Goal: Navigation & Orientation: Find specific page/section

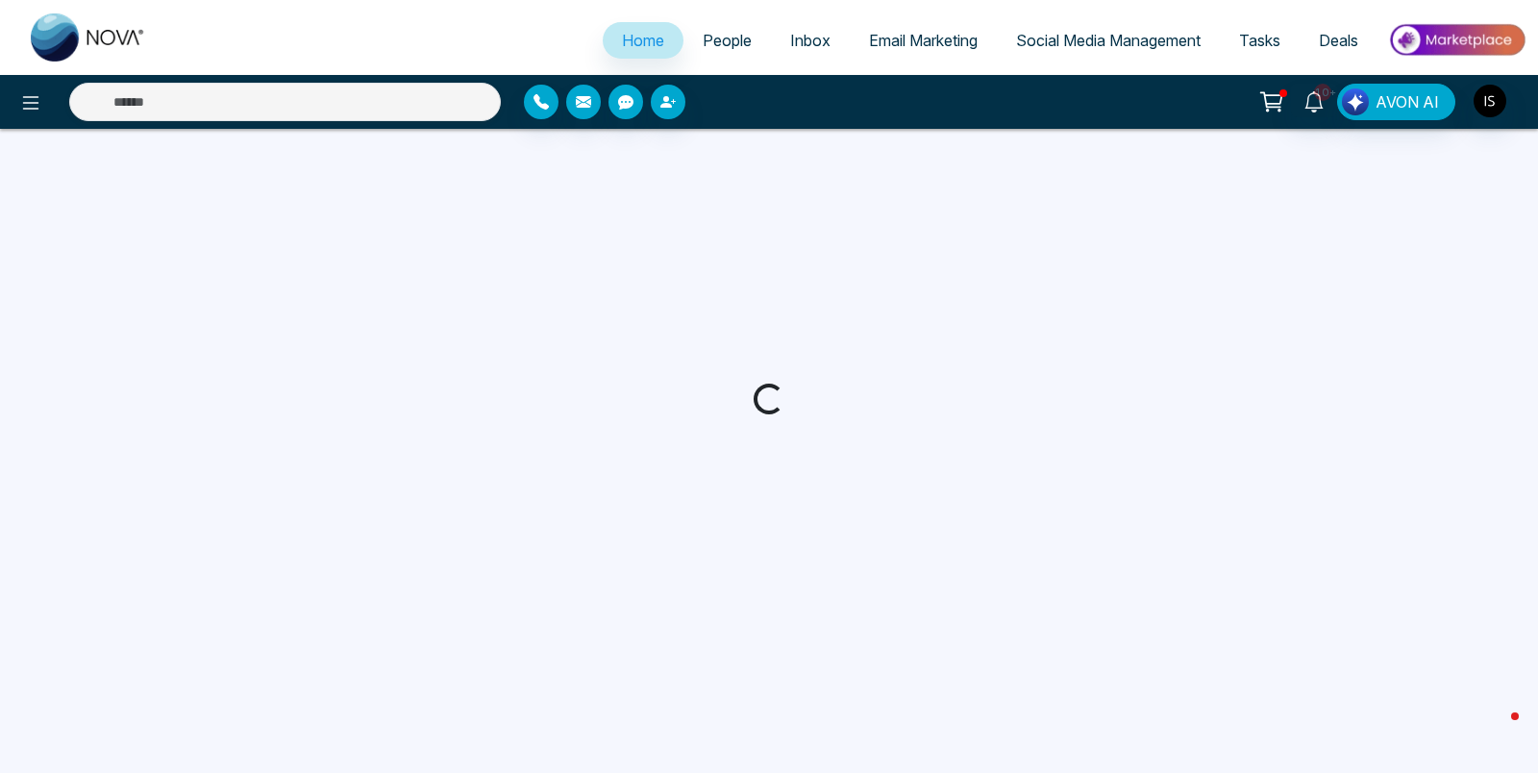
select select "*"
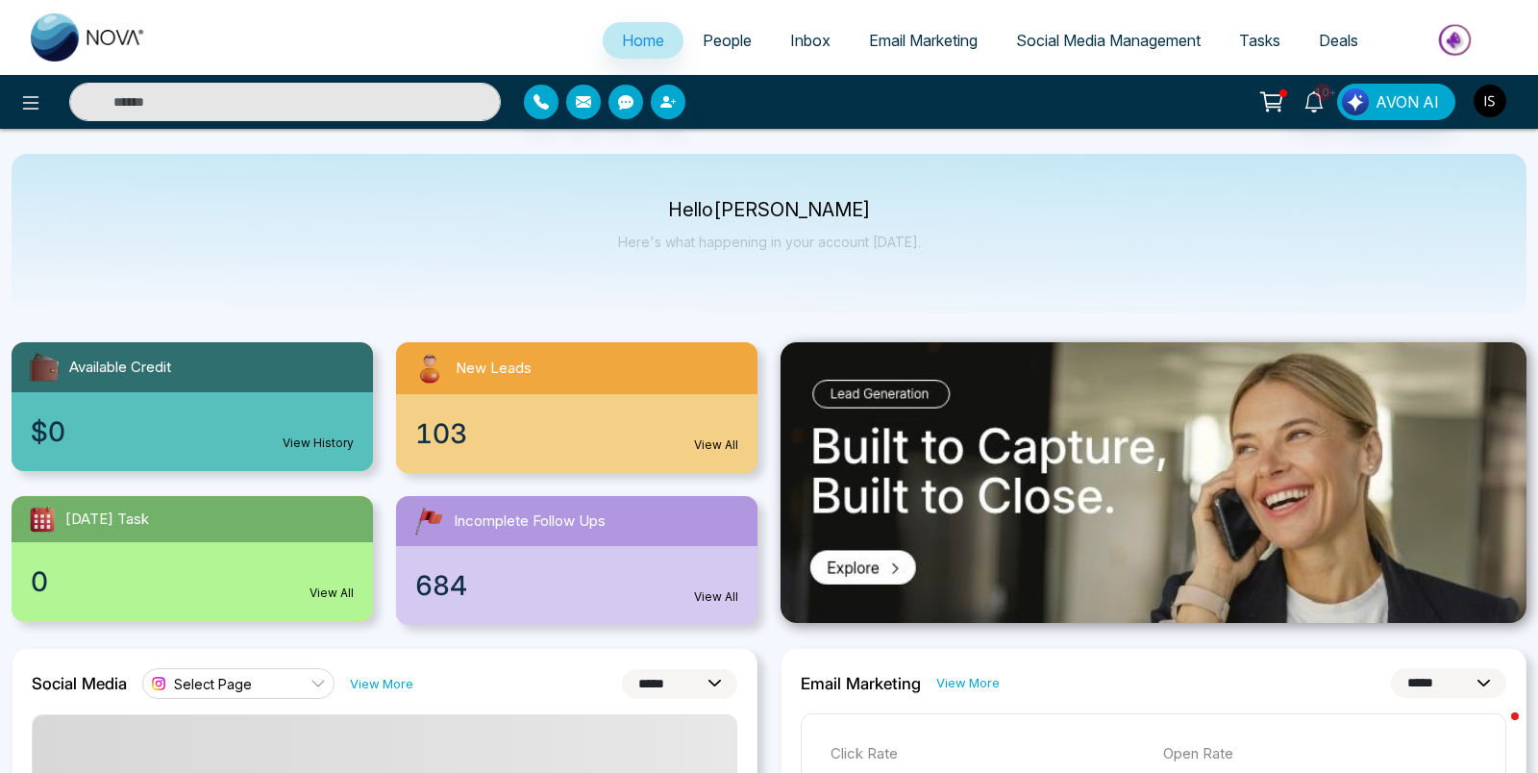
click at [1481, 111] on img "button" at bounding box center [1490, 101] width 33 height 33
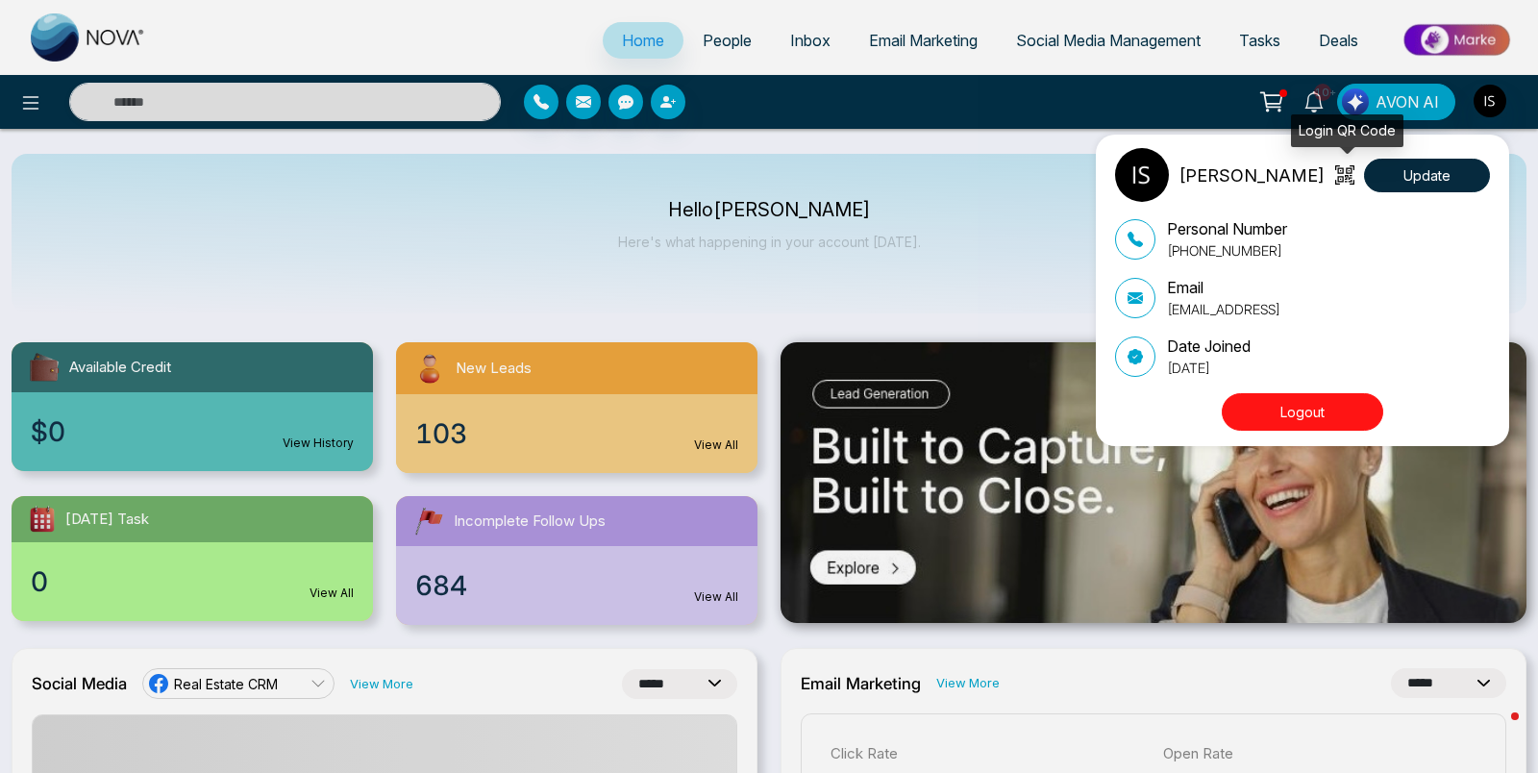
click at [1336, 171] on icon at bounding box center [1344, 174] width 19 height 19
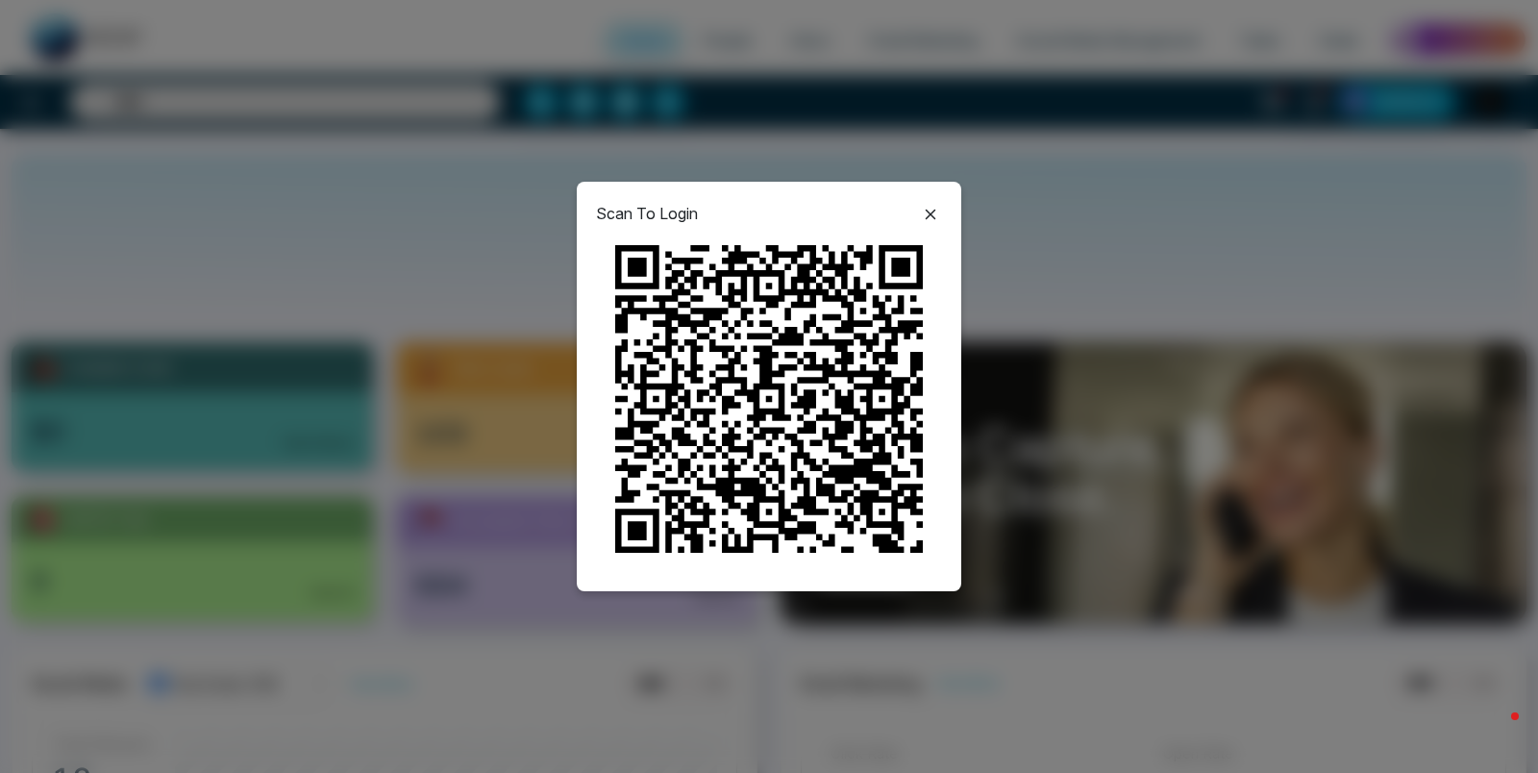
click at [936, 211] on icon at bounding box center [930, 214] width 23 height 23
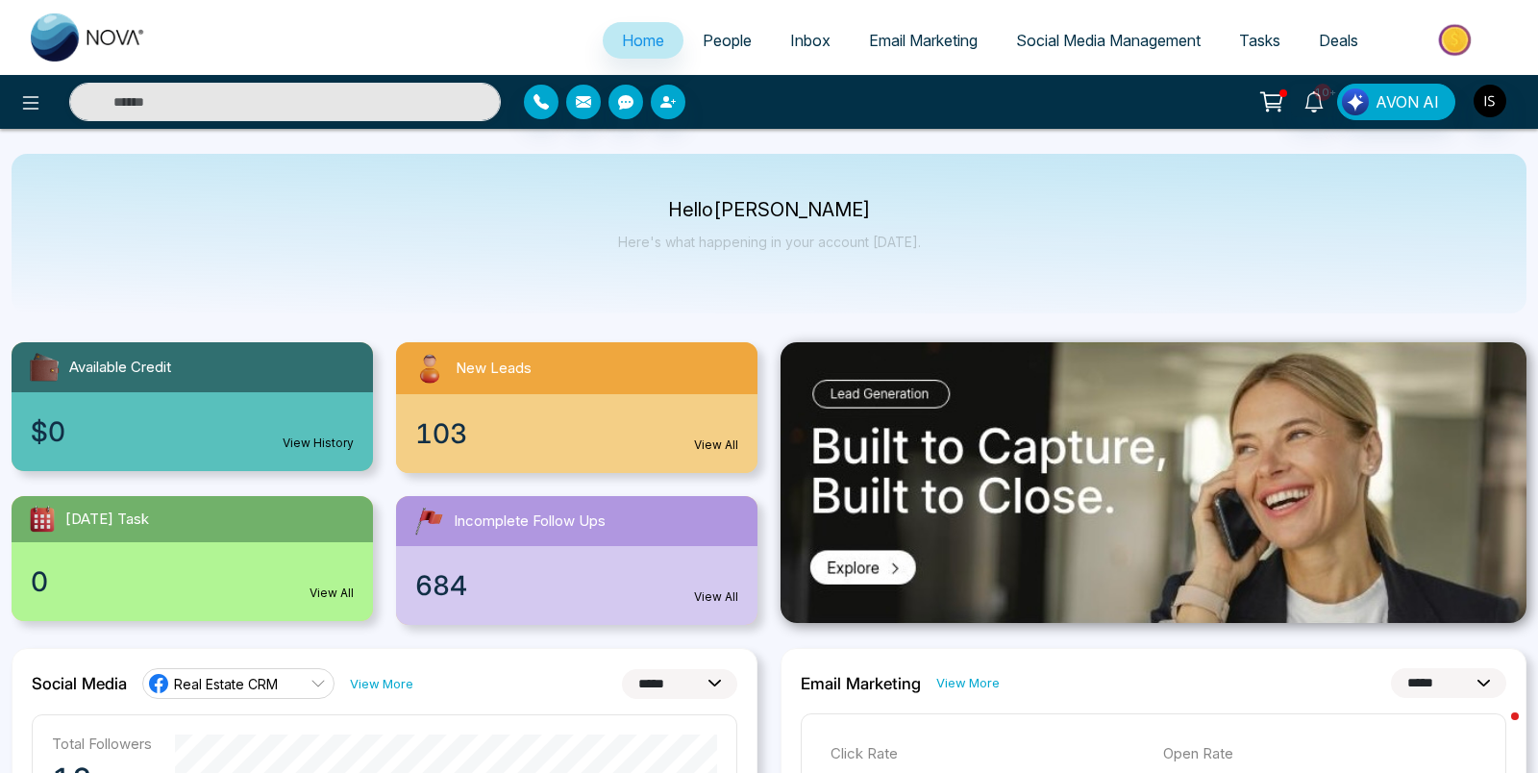
click at [862, 396] on img at bounding box center [1154, 482] width 746 height 281
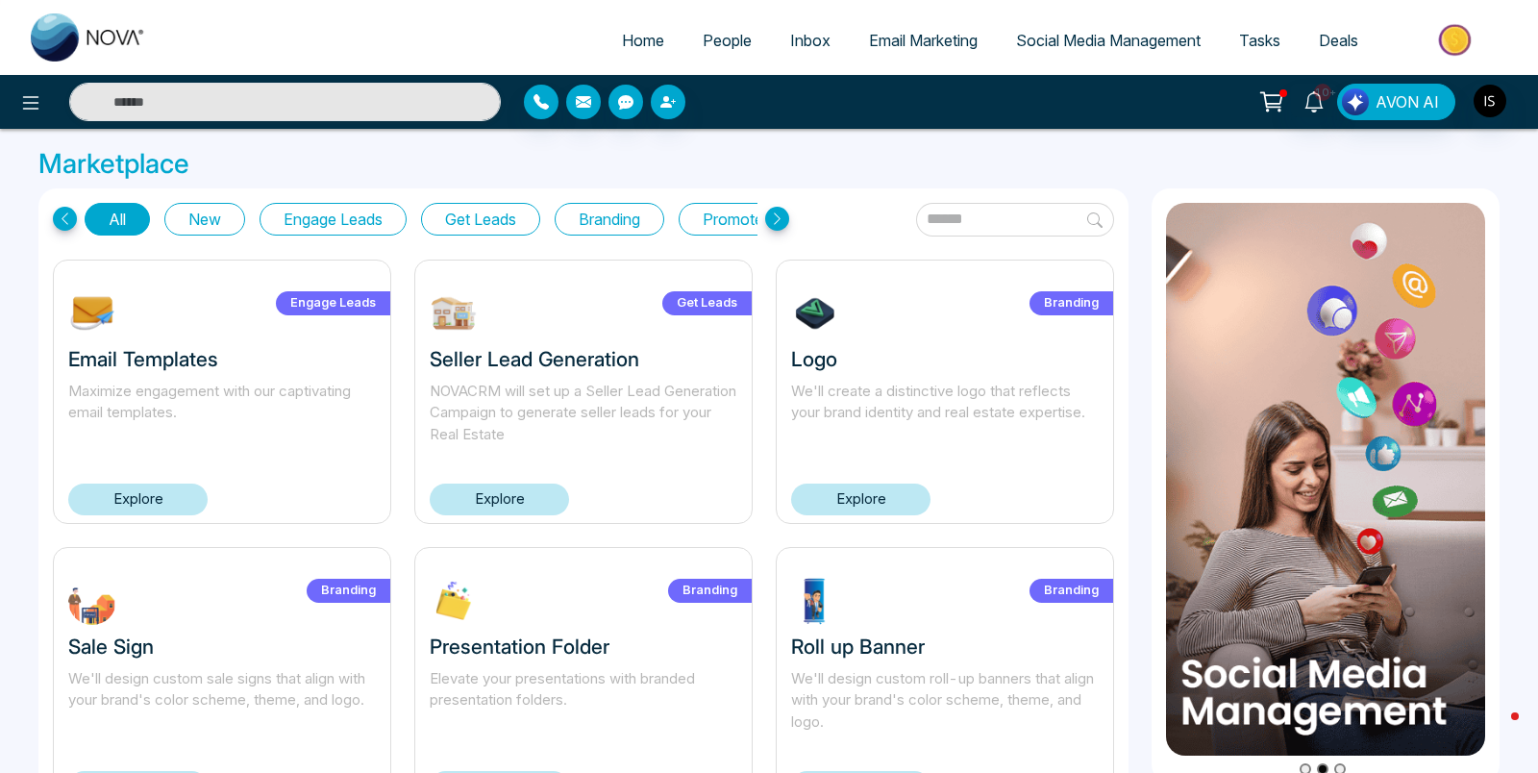
click at [630, 34] on span "Home" at bounding box center [643, 40] width 42 height 19
select select "*"
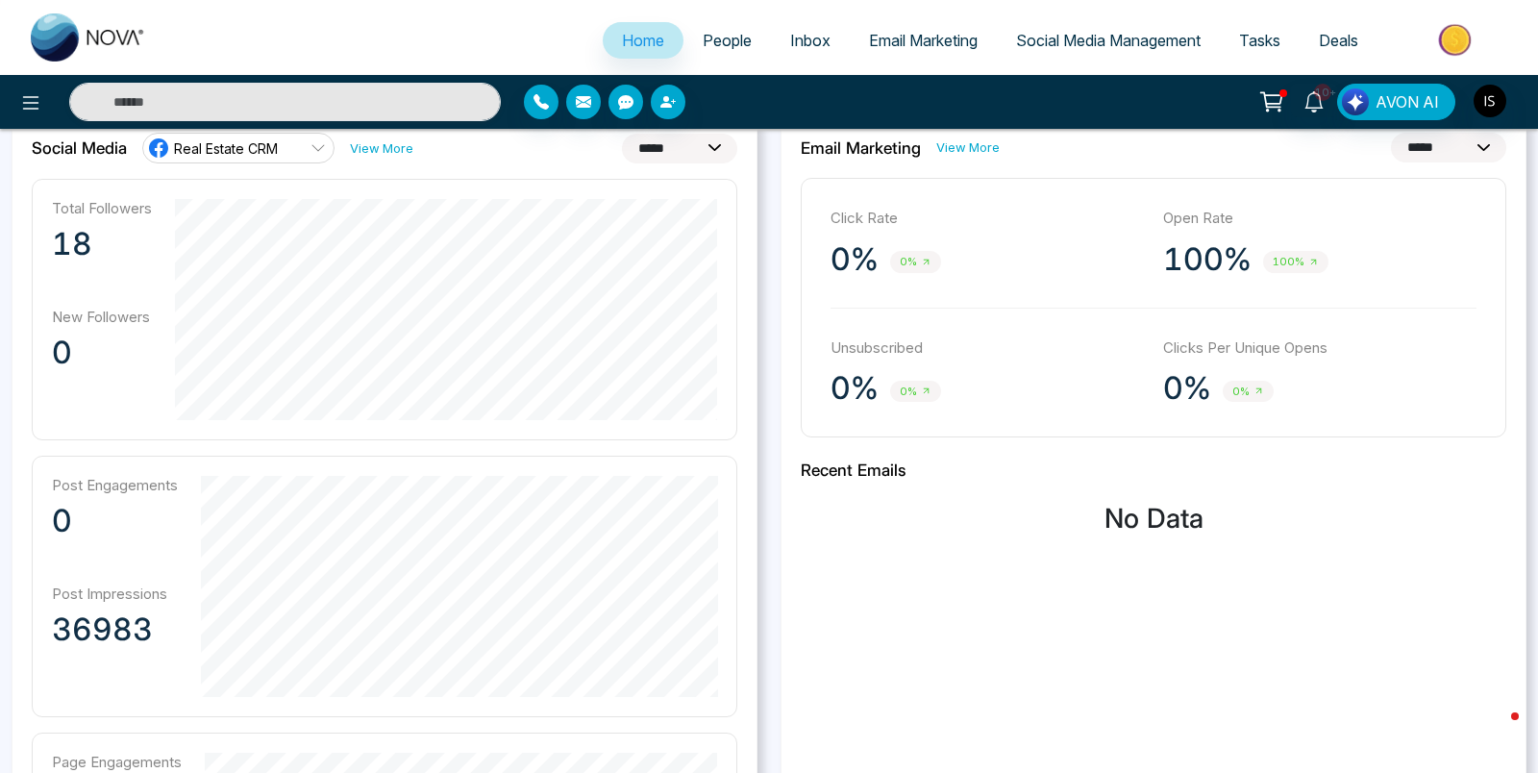
scroll to position [543, 0]
